Goal: Browse casually

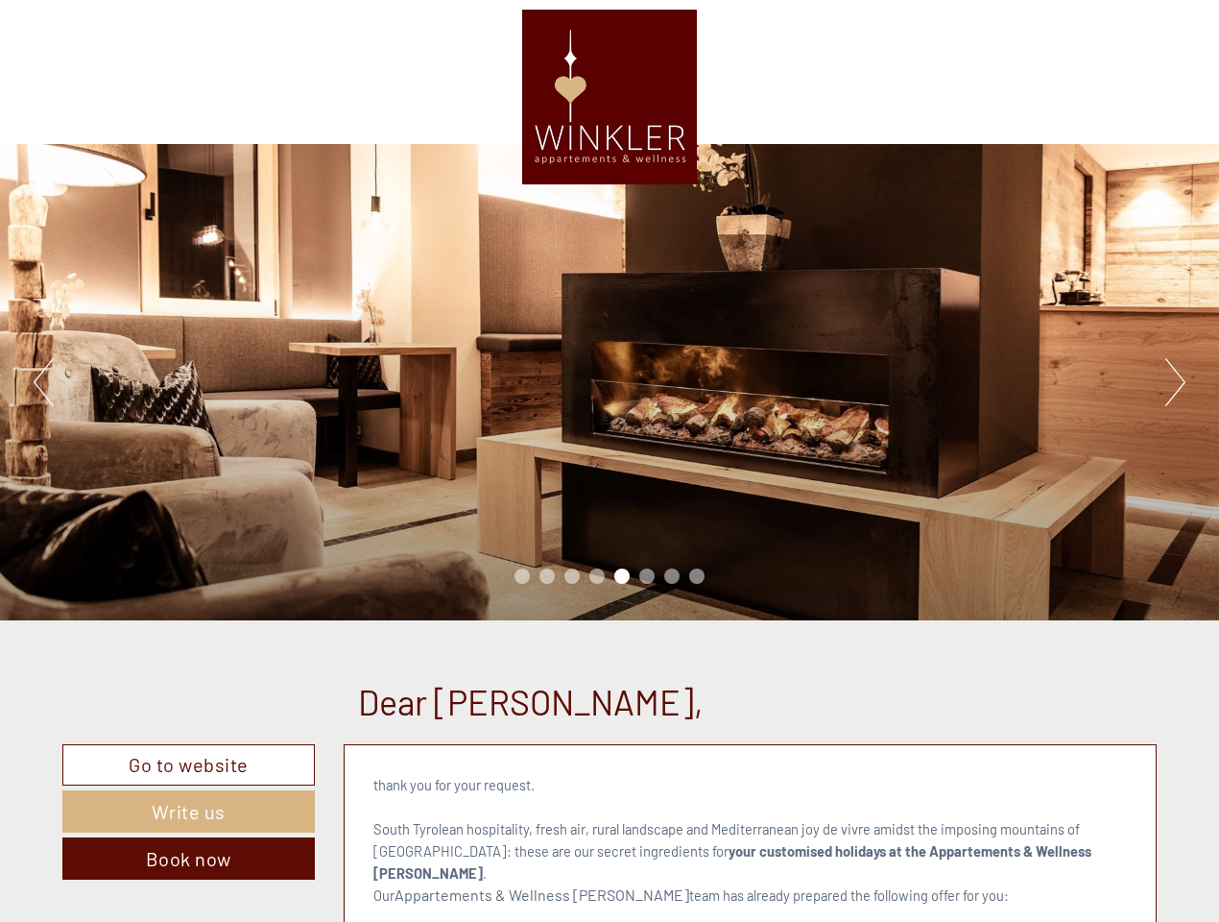
click at [610, 461] on div "Previous Next 1 2 3 4 5 6 7 8" at bounding box center [609, 382] width 1219 height 476
click at [43, 382] on button "Previous" at bounding box center [44, 382] width 20 height 48
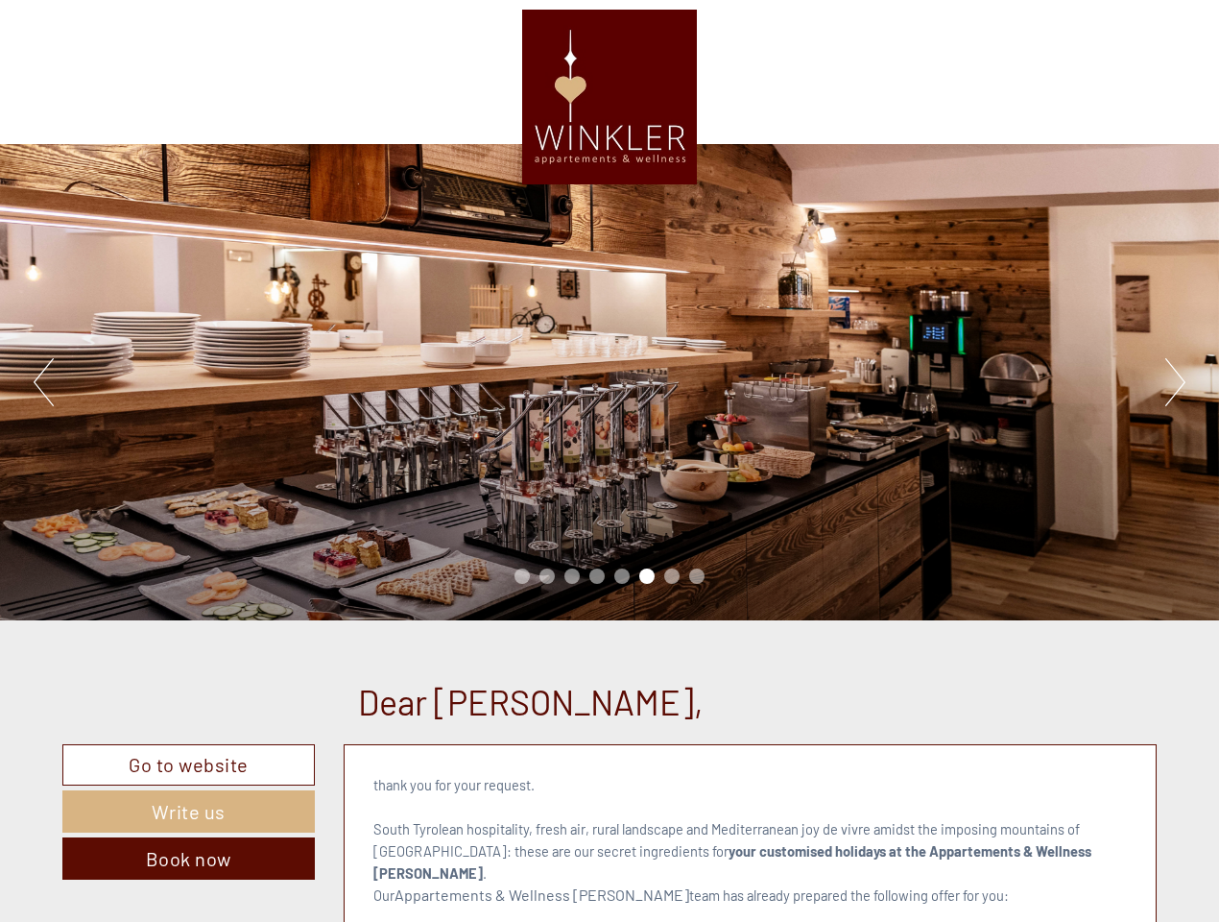
click at [610, 382] on div "Previous Next 1 2 3 4 5 6 7 8" at bounding box center [609, 382] width 1219 height 476
click at [1175, 382] on button "Next" at bounding box center [1176, 382] width 20 height 48
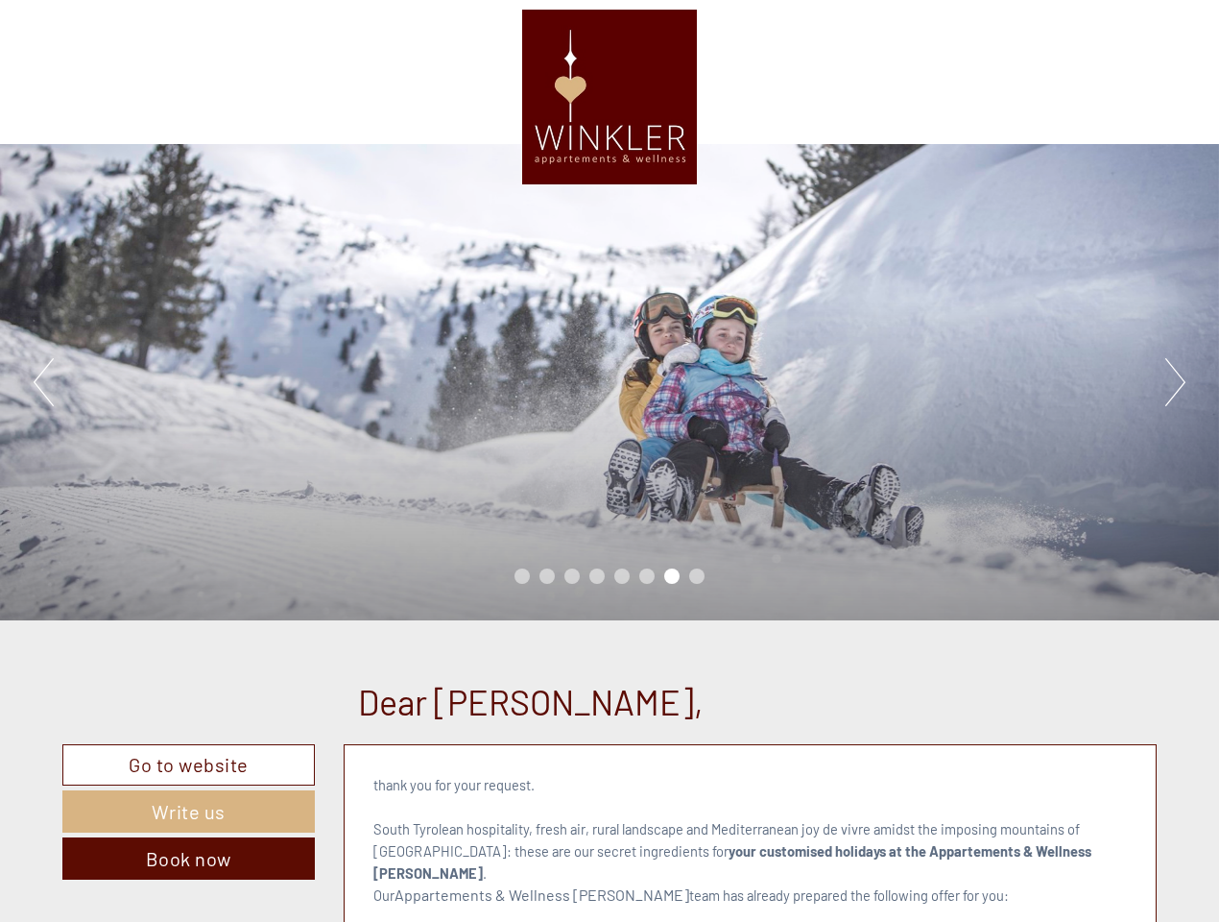
click at [522, 576] on li "1" at bounding box center [522, 575] width 15 height 15
click at [547, 576] on li "2" at bounding box center [547, 575] width 15 height 15
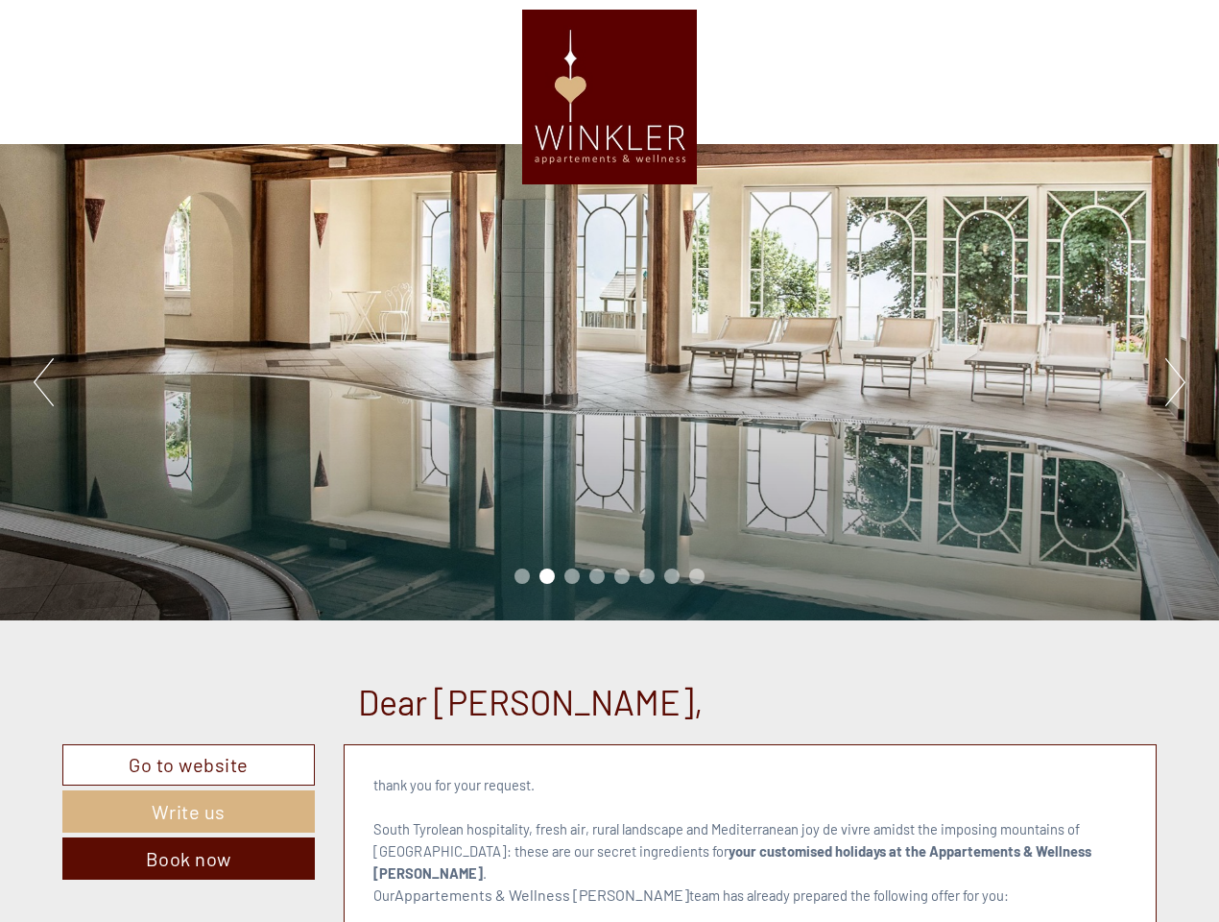
click at [572, 576] on li "3" at bounding box center [572, 575] width 15 height 15
click at [597, 576] on li "4" at bounding box center [597, 575] width 15 height 15
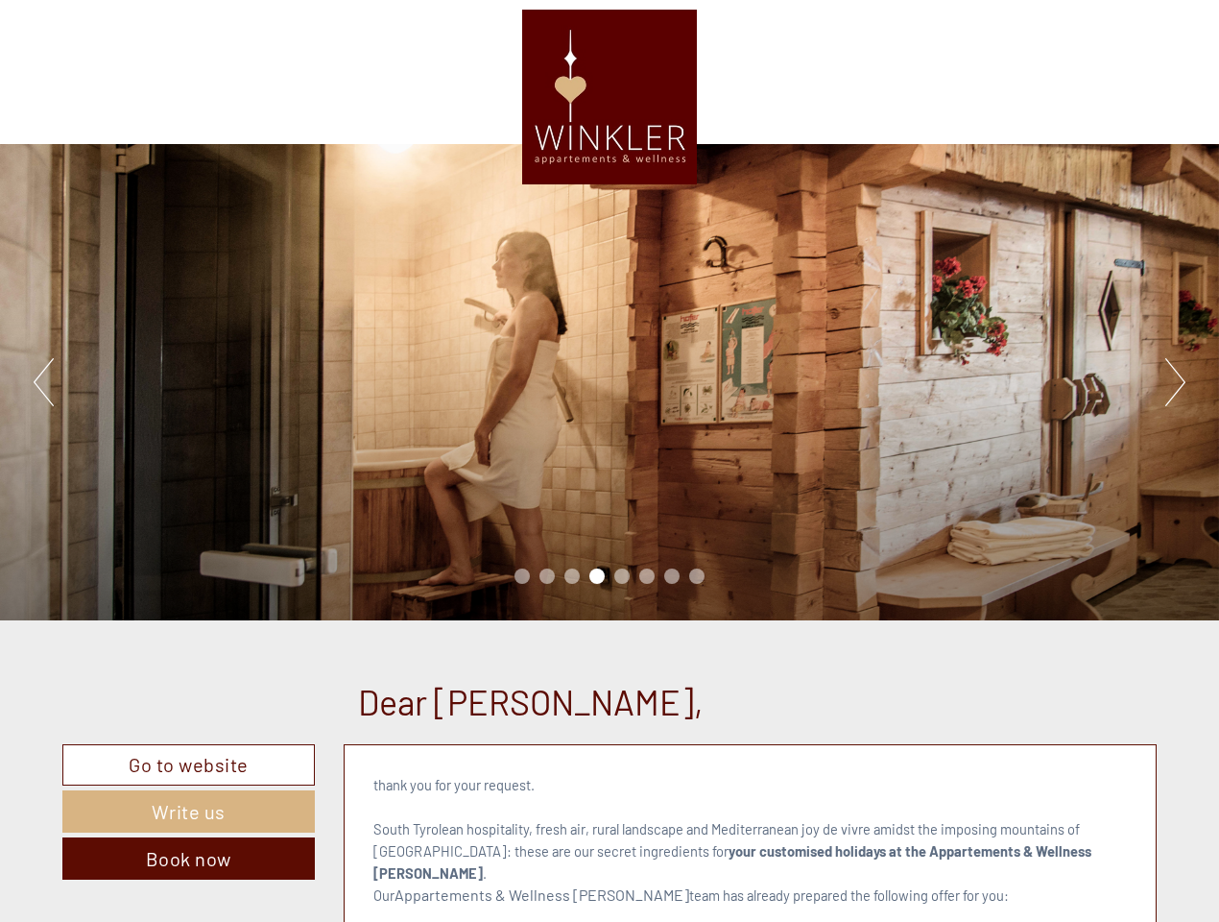
click at [622, 576] on li "5" at bounding box center [622, 575] width 15 height 15
click at [647, 576] on li "6" at bounding box center [646, 575] width 15 height 15
